Goal: Navigation & Orientation: Understand site structure

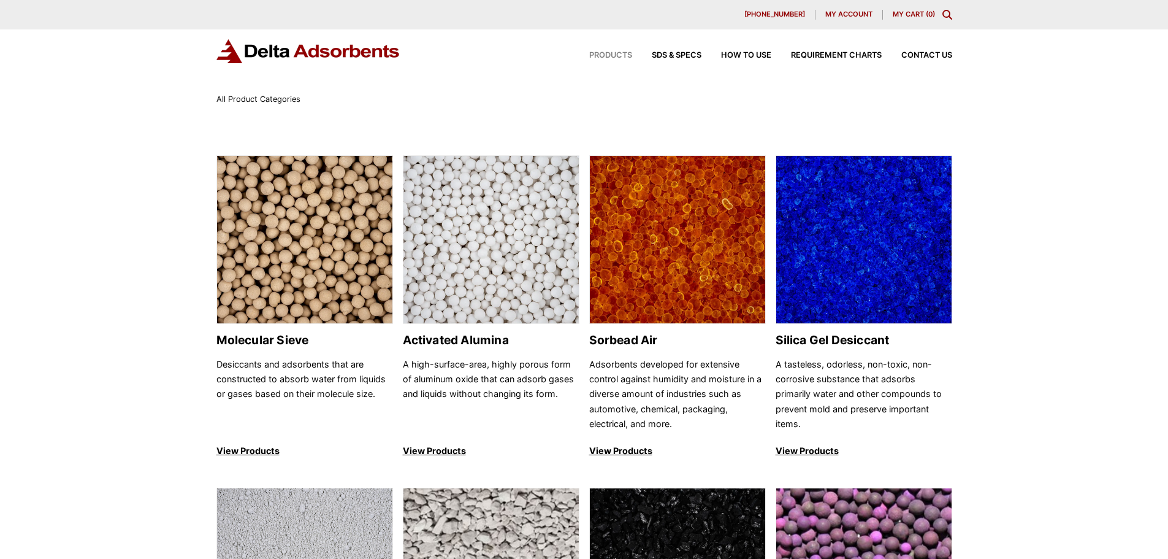
click at [353, 57] on img at bounding box center [309, 51] width 184 height 24
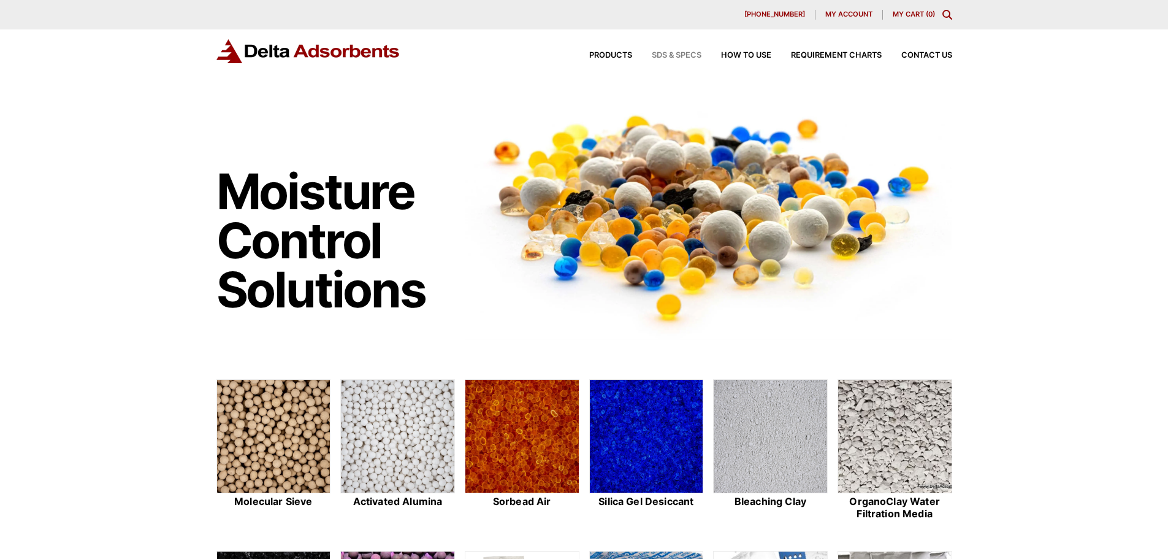
click at [699, 55] on span "SDS & SPECS" at bounding box center [677, 56] width 50 height 8
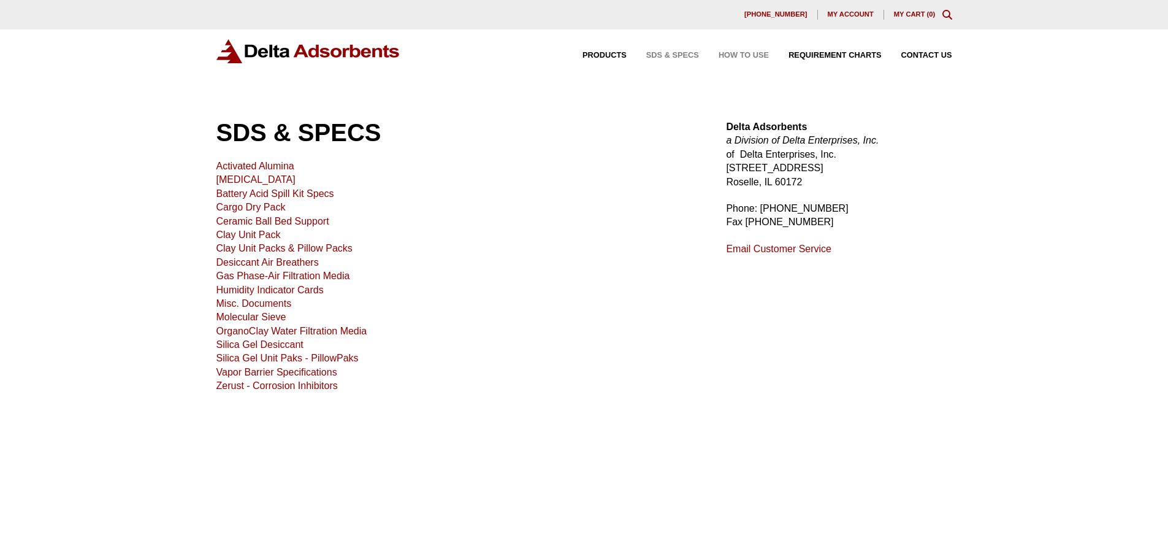
click at [758, 58] on span "How to Use" at bounding box center [744, 56] width 50 height 8
